Goal: Information Seeking & Learning: Learn about a topic

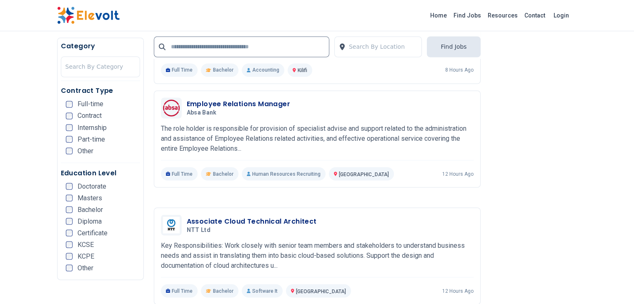
scroll to position [1543, 0]
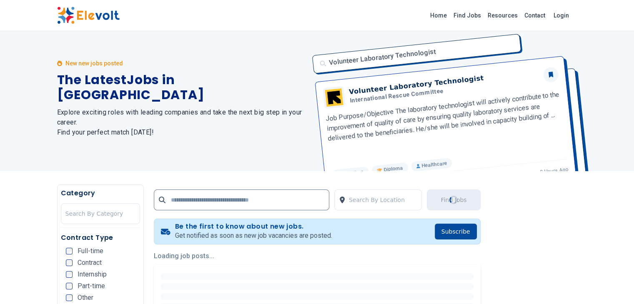
scroll to position [0, 0]
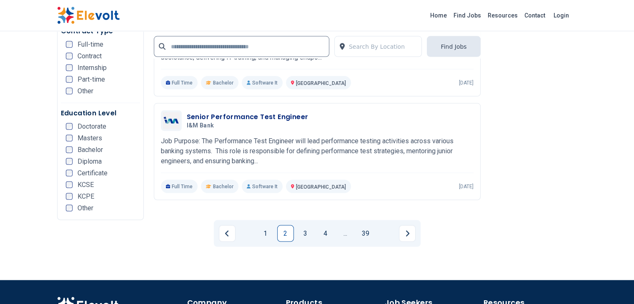
scroll to position [1668, 0]
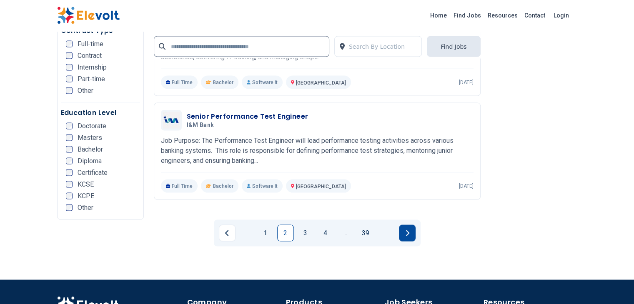
click at [413, 225] on button "Next page" at bounding box center [407, 233] width 17 height 17
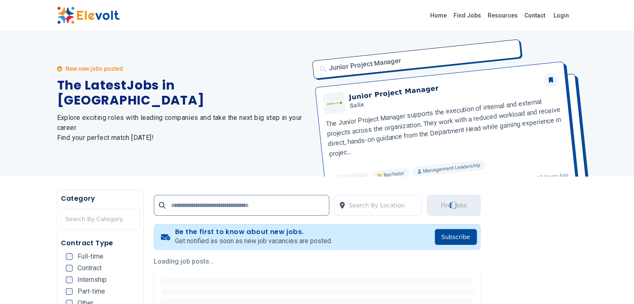
scroll to position [0, 0]
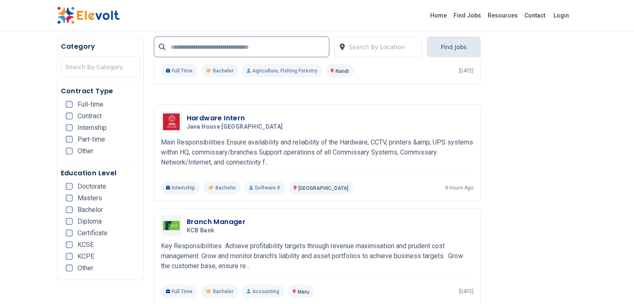
scroll to position [1585, 0]
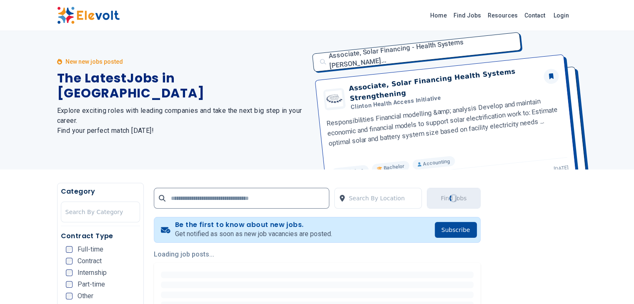
scroll to position [0, 0]
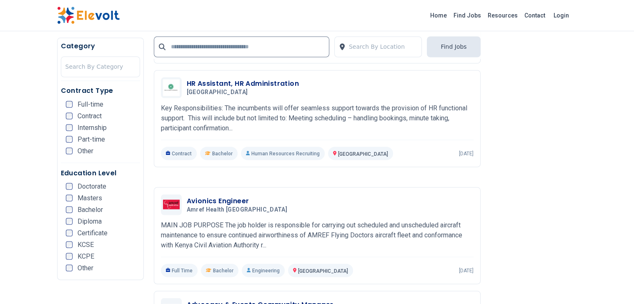
scroll to position [1501, 0]
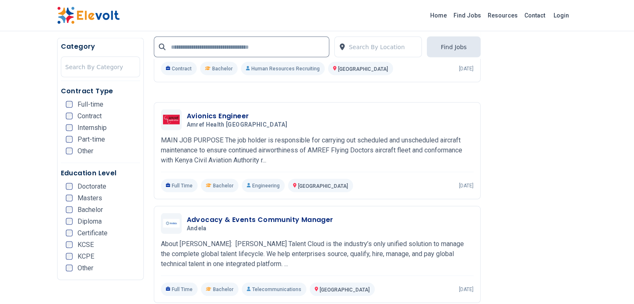
scroll to position [1626, 0]
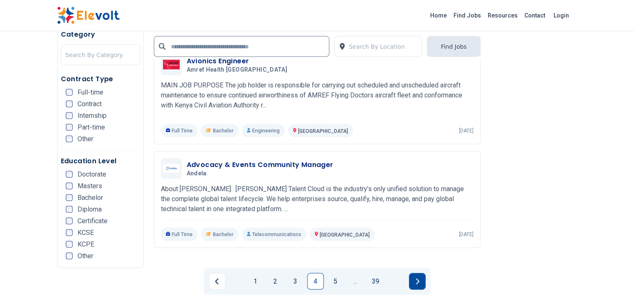
click at [419, 279] on icon "Next page" at bounding box center [417, 282] width 4 height 7
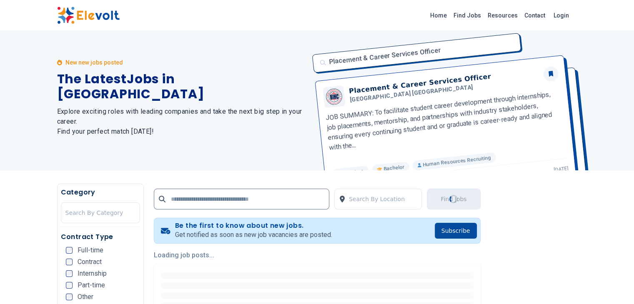
scroll to position [0, 0]
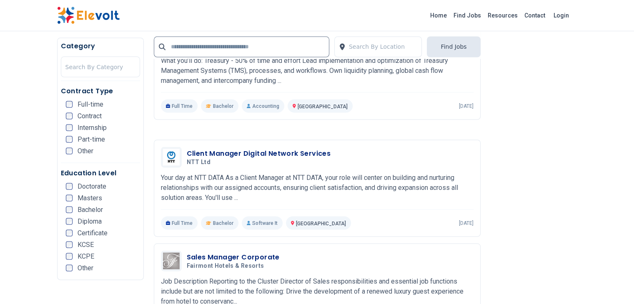
scroll to position [1585, 0]
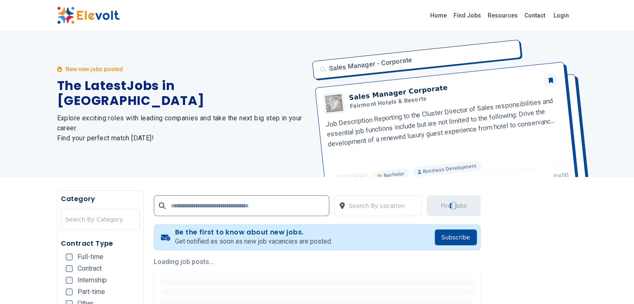
scroll to position [0, 0]
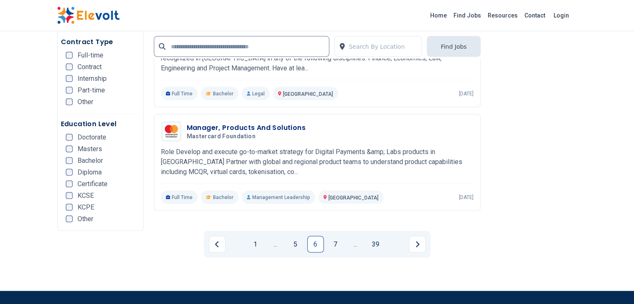
scroll to position [1668, 0]
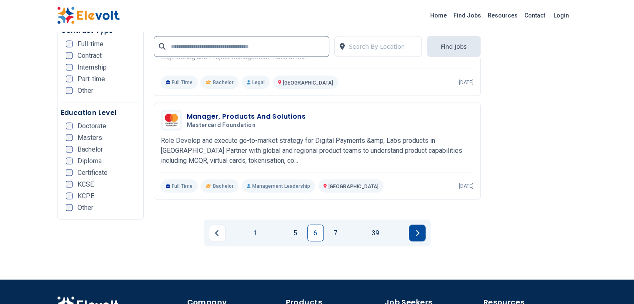
click at [412, 225] on button "Next page" at bounding box center [417, 233] width 17 height 17
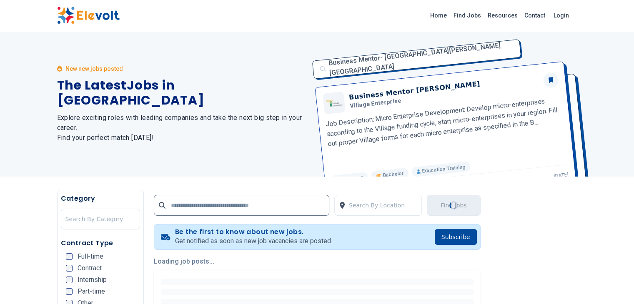
scroll to position [0, 0]
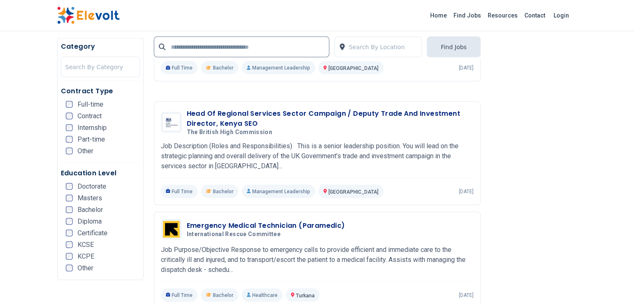
scroll to position [1585, 0]
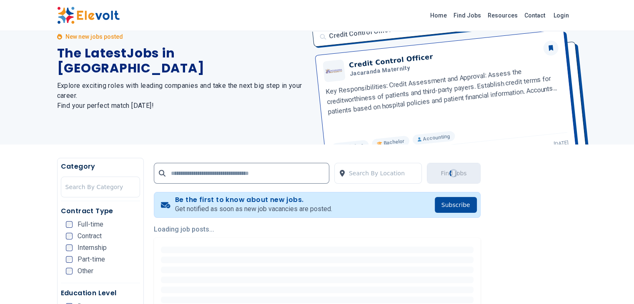
scroll to position [83, 0]
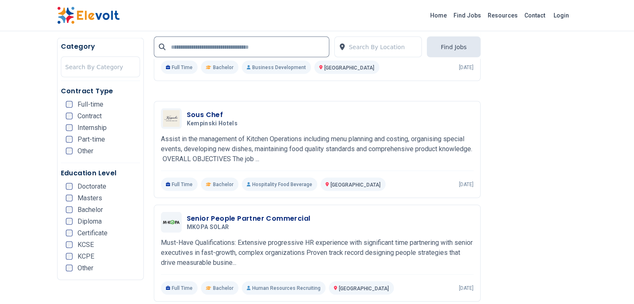
scroll to position [1585, 0]
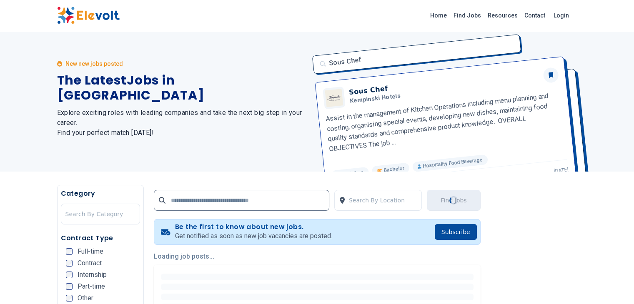
scroll to position [0, 0]
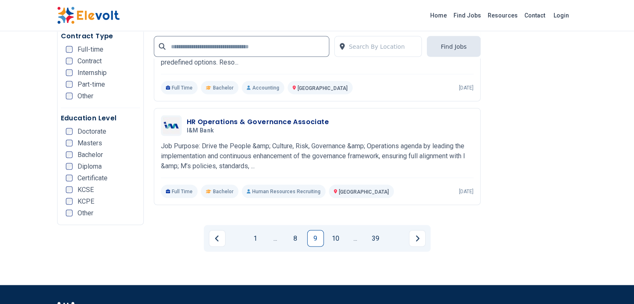
scroll to position [1668, 0]
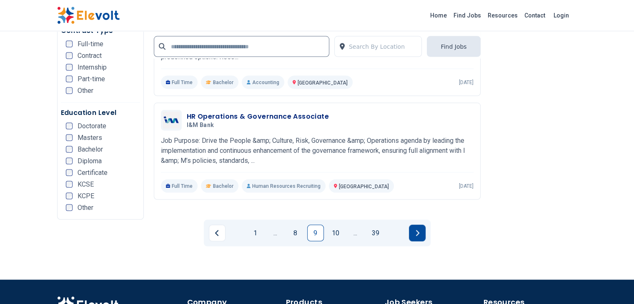
click at [419, 225] on button "Next page" at bounding box center [417, 233] width 17 height 17
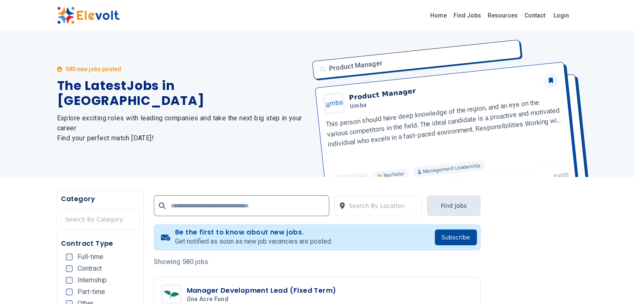
scroll to position [206, 0]
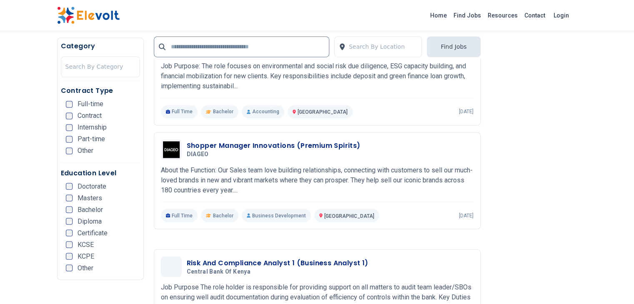
scroll to position [1585, 0]
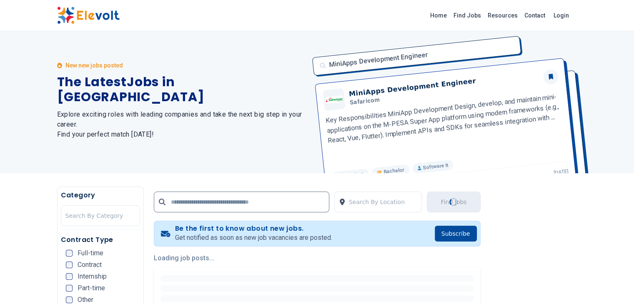
scroll to position [0, 0]
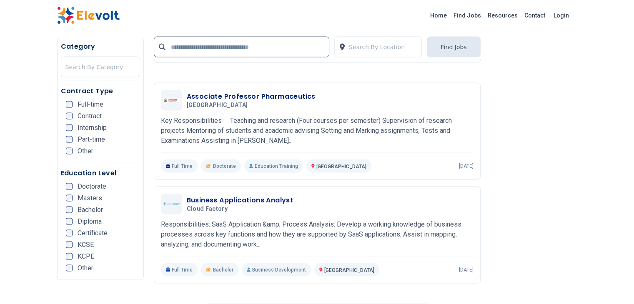
scroll to position [1626, 0]
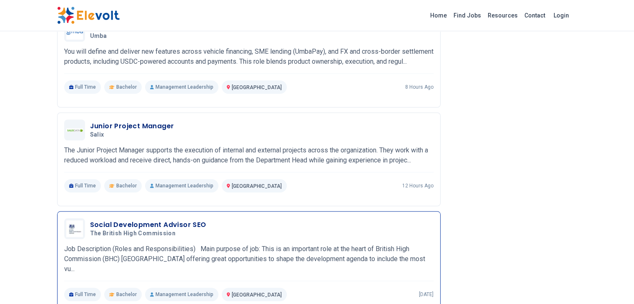
scroll to position [792, 0]
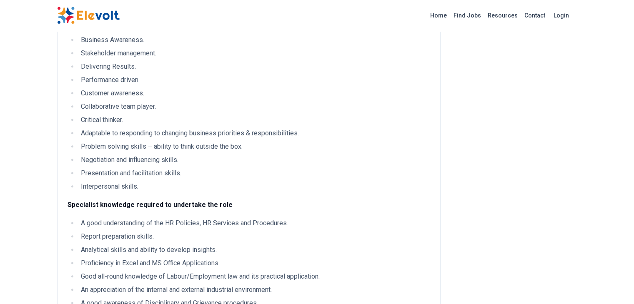
scroll to position [584, 0]
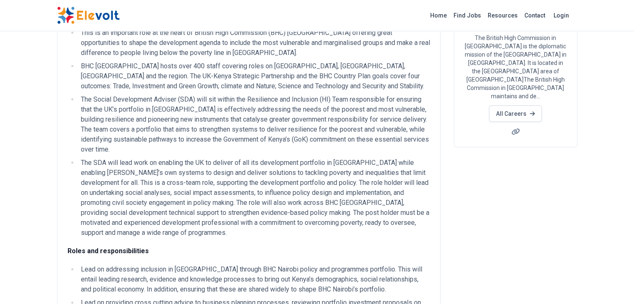
scroll to position [83, 0]
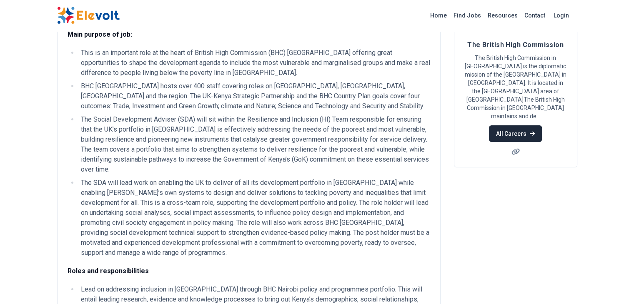
click at [538, 126] on link "All Careers" at bounding box center [515, 134] width 53 height 17
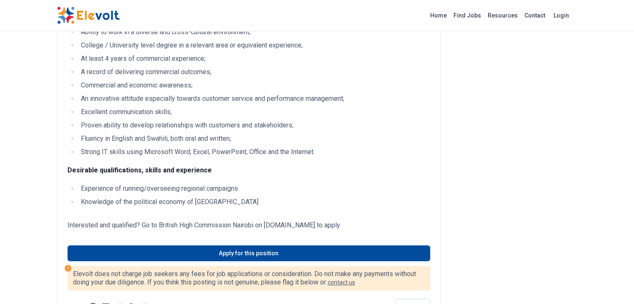
scroll to position [375, 0]
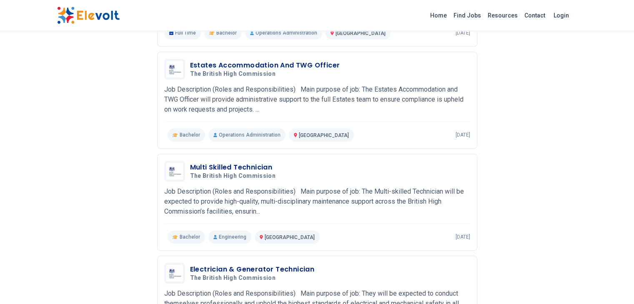
scroll to position [917, 0]
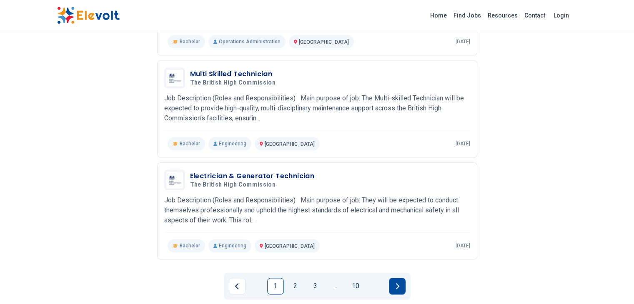
click at [395, 283] on icon "Next page" at bounding box center [397, 286] width 4 height 7
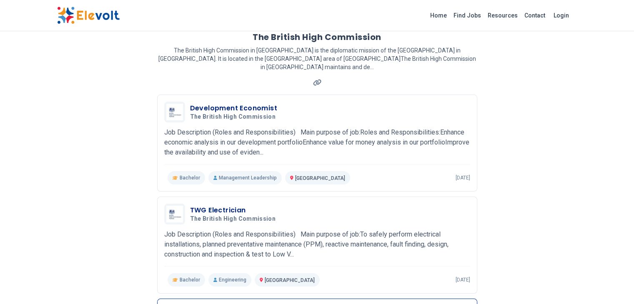
scroll to position [0, 0]
